Goal: Task Accomplishment & Management: Use online tool/utility

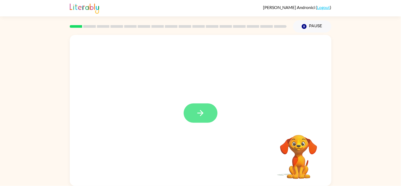
click at [204, 122] on button "button" at bounding box center [201, 112] width 34 height 19
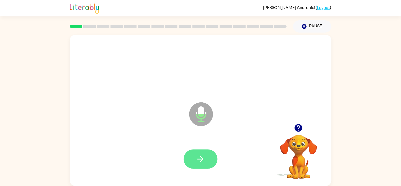
click at [211, 158] on button "button" at bounding box center [201, 158] width 34 height 19
click at [200, 161] on icon "button" at bounding box center [200, 158] width 9 height 9
click at [205, 163] on button "button" at bounding box center [201, 158] width 34 height 19
click at [193, 165] on button "button" at bounding box center [201, 158] width 34 height 19
click at [210, 163] on button "button" at bounding box center [201, 158] width 34 height 19
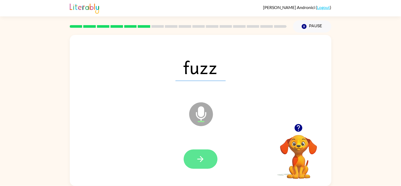
click at [199, 157] on icon "button" at bounding box center [200, 158] width 9 height 9
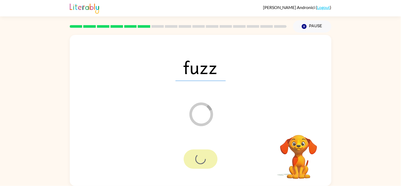
click at [201, 159] on div at bounding box center [201, 158] width 34 height 19
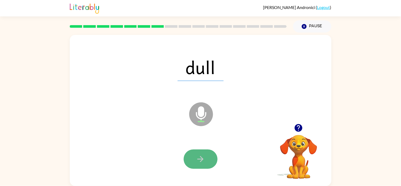
click at [206, 163] on button "button" at bounding box center [201, 158] width 34 height 19
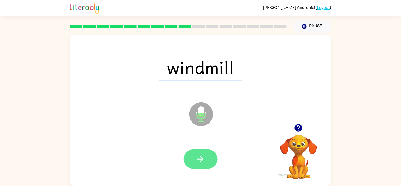
click at [206, 168] on button "button" at bounding box center [201, 158] width 34 height 19
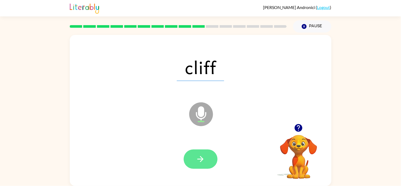
click at [193, 165] on button "button" at bounding box center [201, 158] width 34 height 19
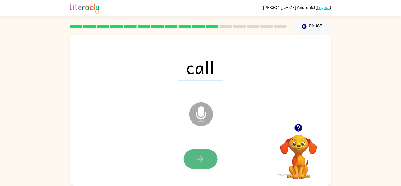
click at [207, 163] on button "button" at bounding box center [201, 158] width 34 height 19
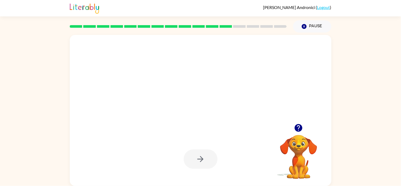
click at [169, 184] on div at bounding box center [201, 110] width 262 height 151
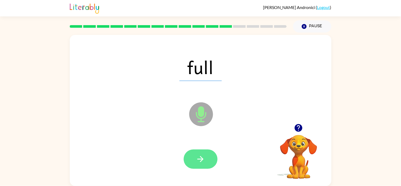
click at [205, 155] on button "button" at bounding box center [201, 158] width 34 height 19
click at [186, 164] on div at bounding box center [201, 158] width 34 height 19
click at [196, 164] on button "button" at bounding box center [201, 158] width 34 height 19
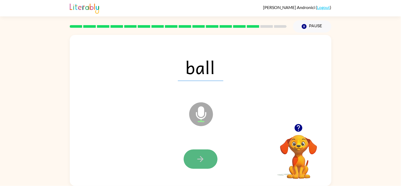
click at [208, 154] on button "button" at bounding box center [201, 158] width 34 height 19
click at [207, 156] on button "button" at bounding box center [201, 158] width 34 height 19
